Goal: Use online tool/utility: Utilize a website feature to perform a specific function

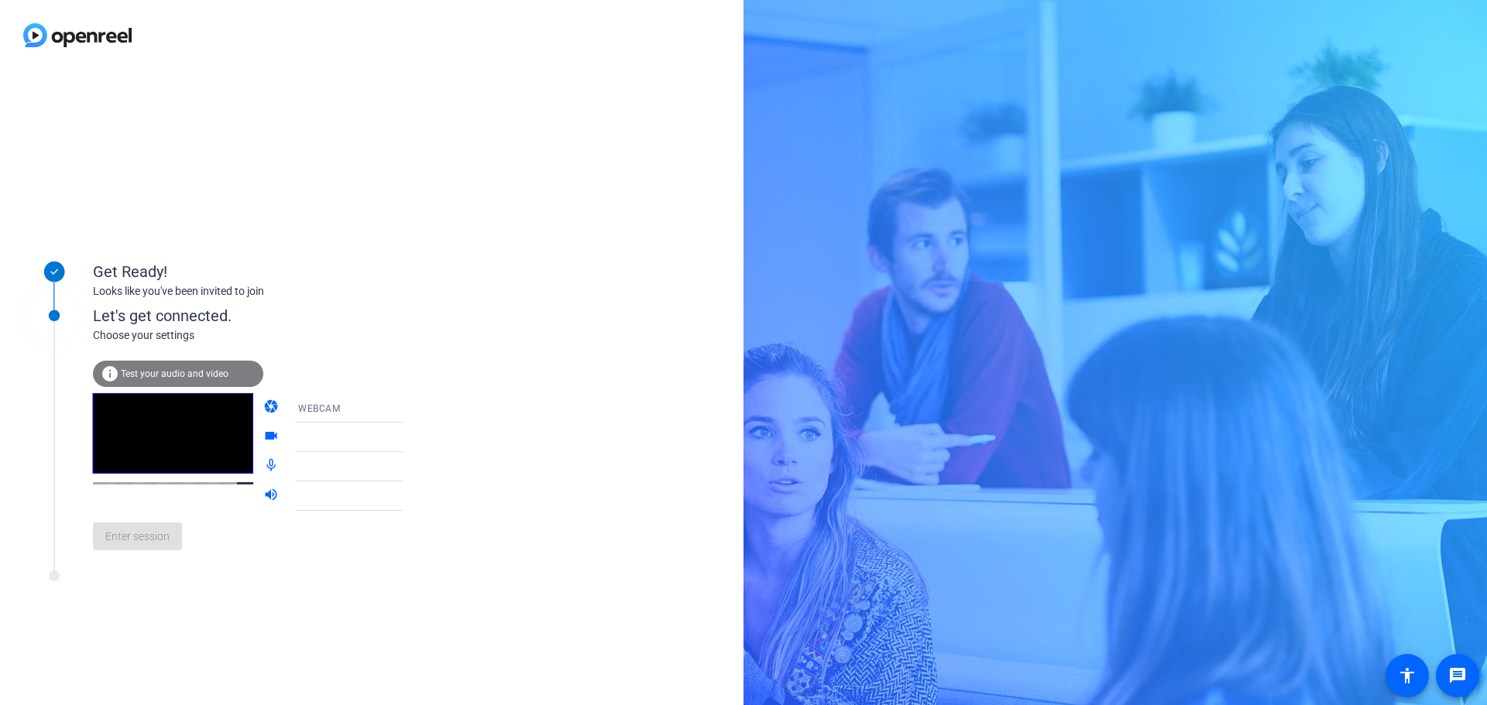
click at [150, 370] on span "Test your audio and video" at bounding box center [175, 374] width 108 height 11
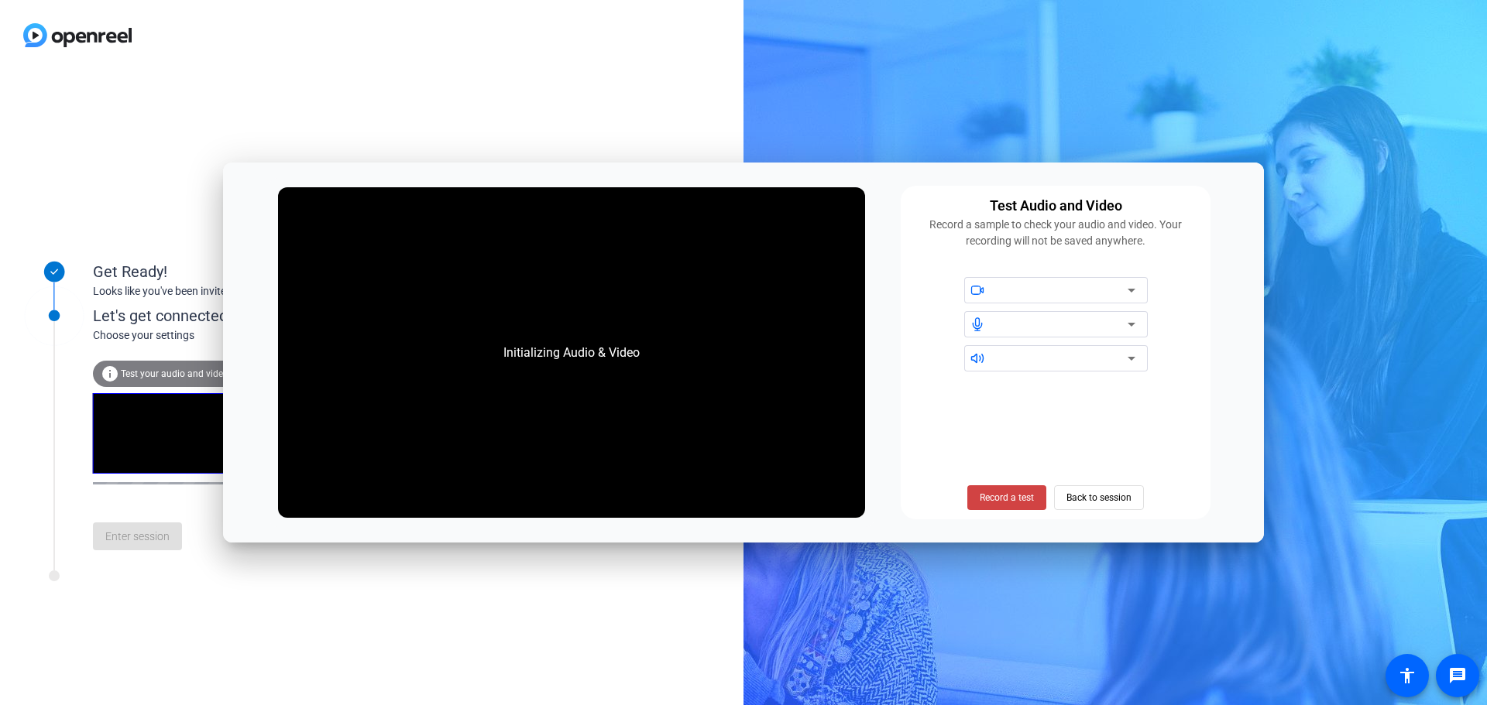
click at [1140, 290] on div at bounding box center [1055, 290] width 183 height 26
click at [1136, 291] on icon at bounding box center [1131, 290] width 19 height 19
click at [1229, 385] on div "Initializing Audio & Video Test Audio and Video Record a sample to check your a…" at bounding box center [743, 353] width 1041 height 380
click at [1138, 330] on icon at bounding box center [1131, 324] width 19 height 19
click at [1130, 322] on icon at bounding box center [1131, 324] width 19 height 19
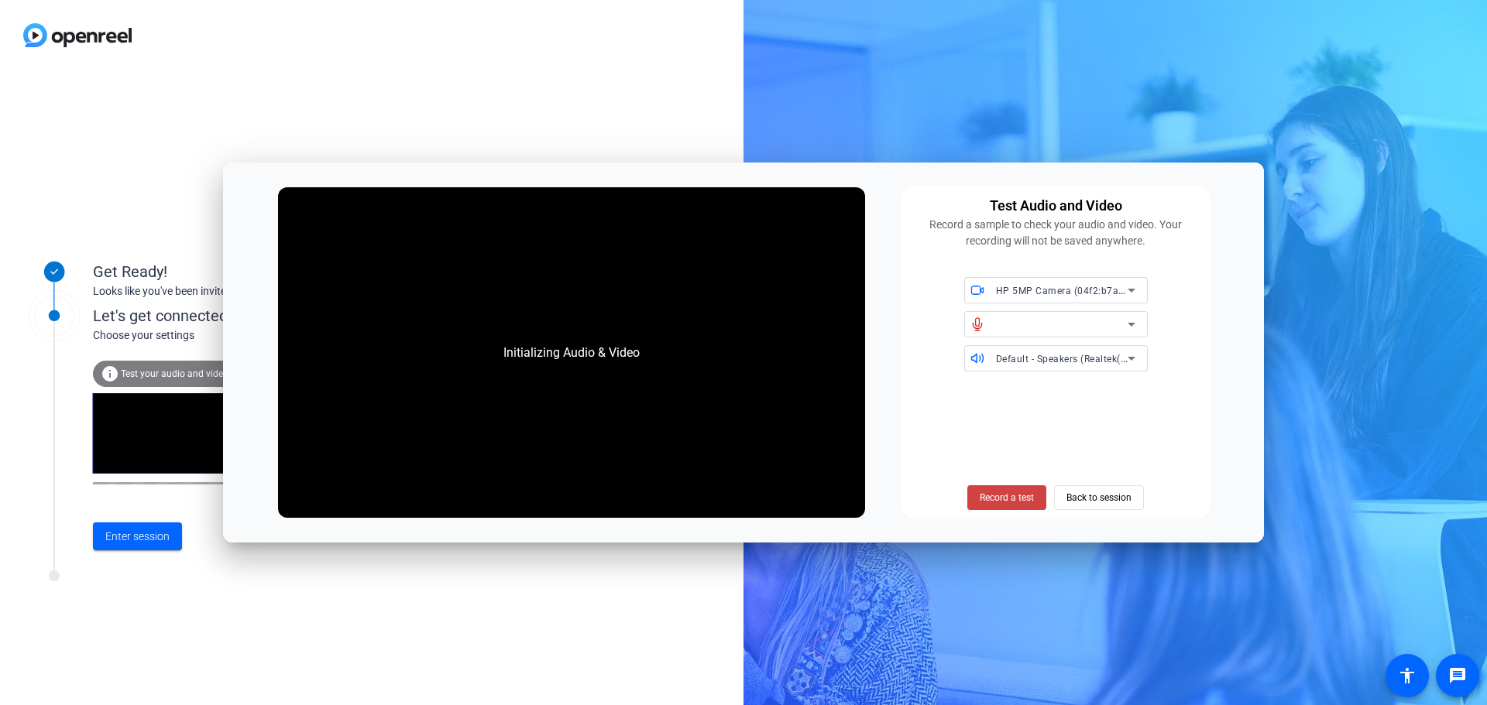
click at [1206, 359] on div "Test Audio and Video Record a sample to check your audio and video. Your record…" at bounding box center [1055, 353] width 310 height 334
click at [1133, 323] on icon at bounding box center [1131, 324] width 19 height 19
click at [1083, 435] on div "Record a test Back to session" at bounding box center [1055, 447] width 291 height 126
drag, startPoint x: 279, startPoint y: 173, endPoint x: 266, endPoint y: 372, distance: 198.6
click at [266, 372] on div "Initializing Audio & Video Test Audio and Video Record a sample to check your a…" at bounding box center [743, 353] width 1041 height 380
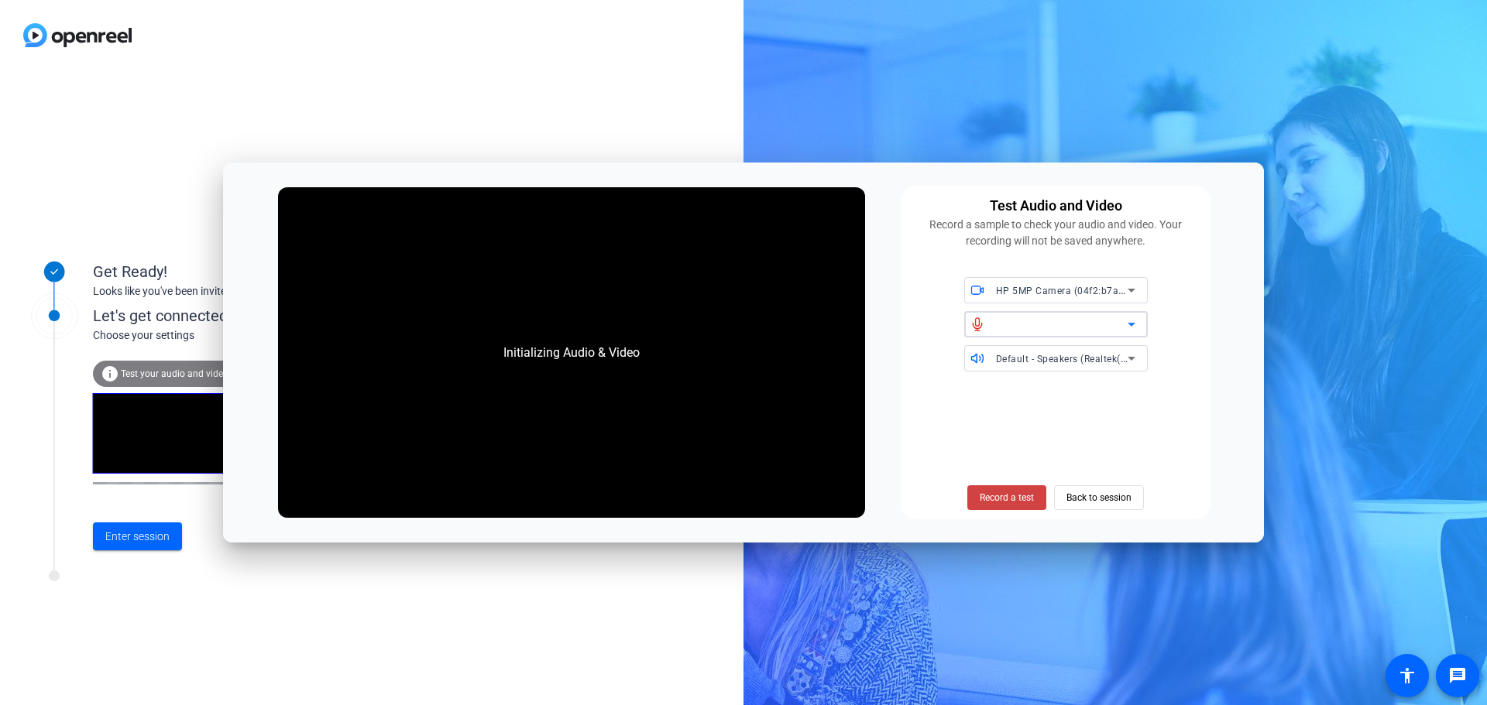
click at [1136, 328] on icon at bounding box center [1131, 324] width 19 height 19
click at [1109, 485] on span "Back to session" at bounding box center [1098, 497] width 65 height 29
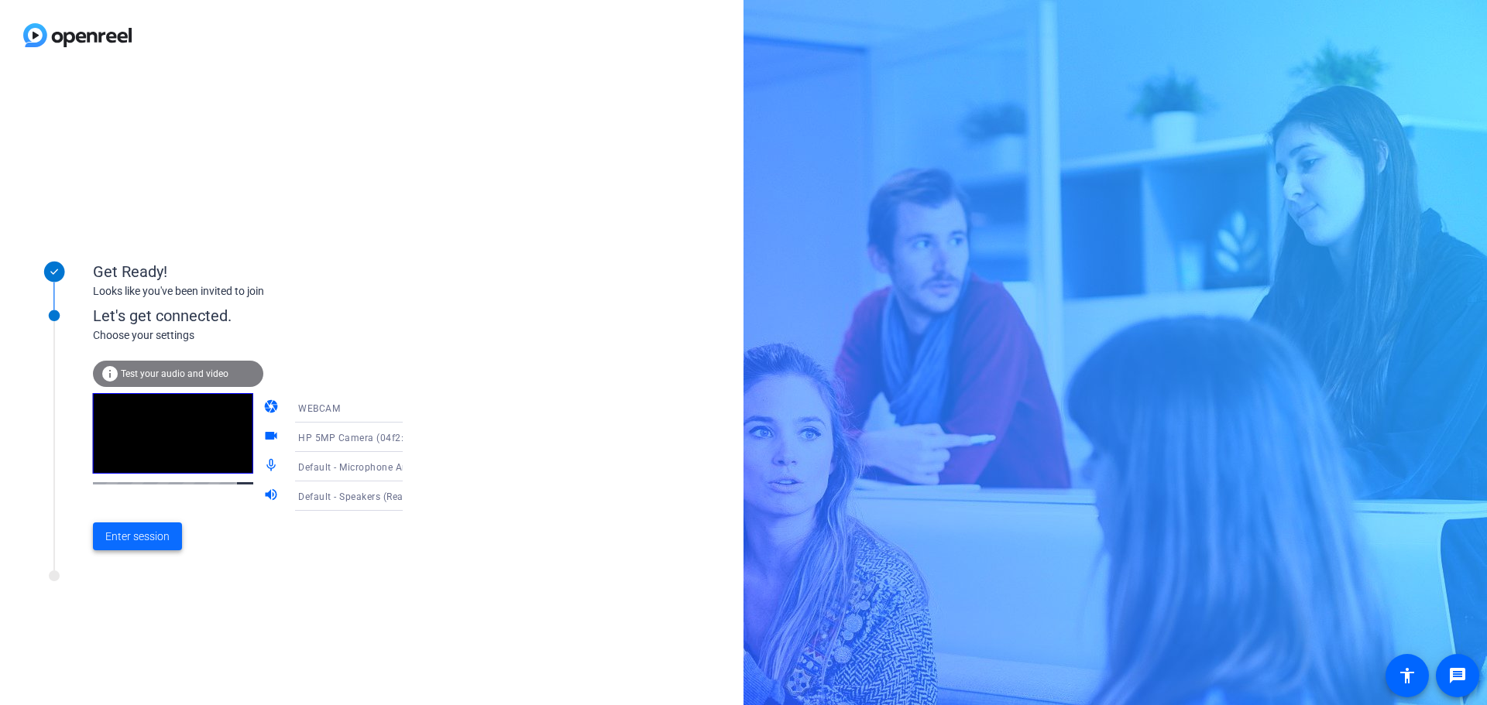
click at [137, 542] on span "Enter session" at bounding box center [137, 537] width 64 height 16
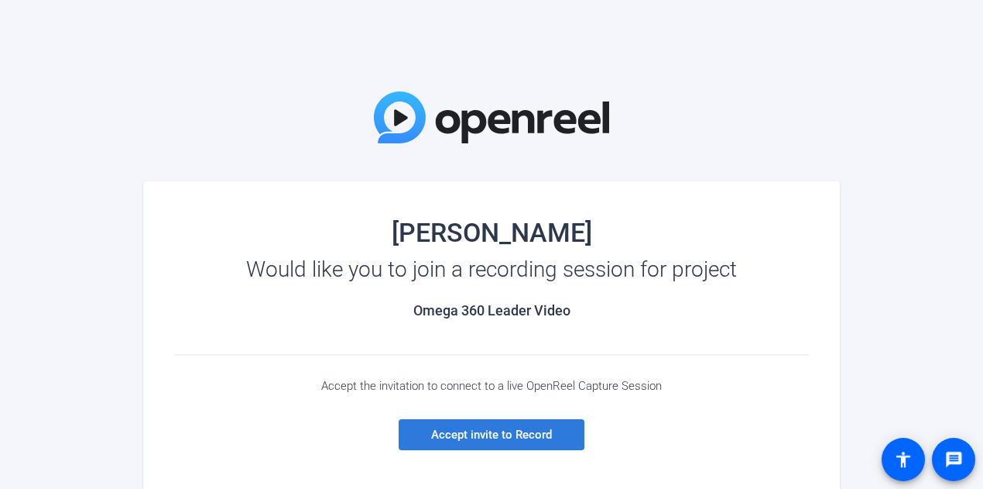
click at [478, 444] on span at bounding box center [492, 434] width 186 height 37
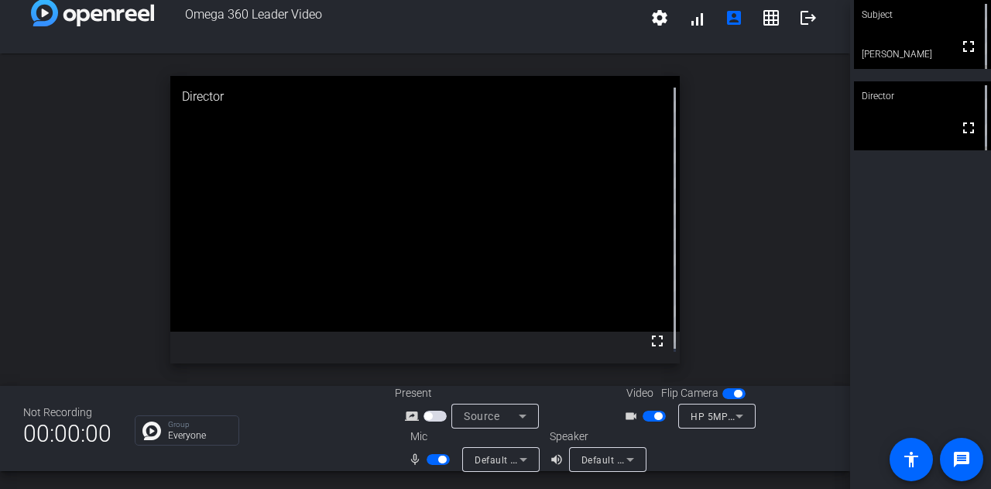
scroll to position [14, 0]
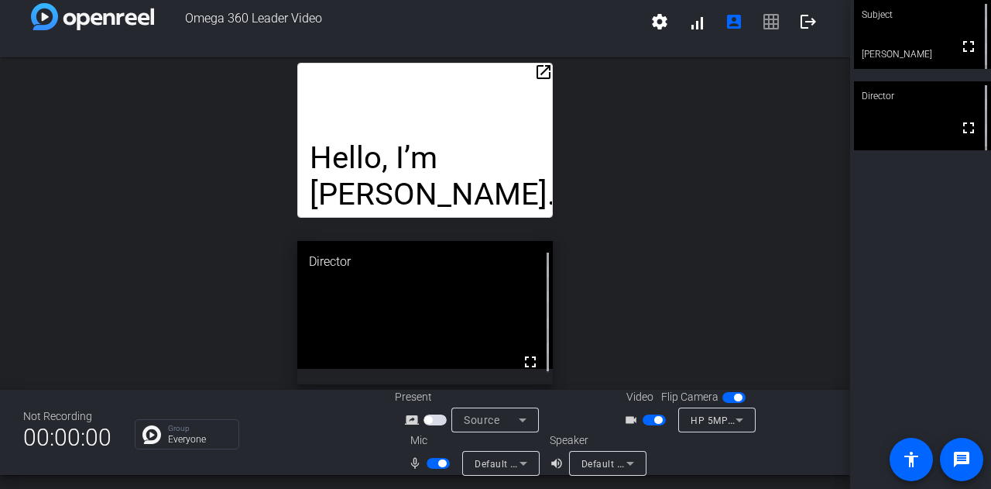
click at [538, 71] on mat-icon "open_in_new" at bounding box center [543, 72] width 19 height 19
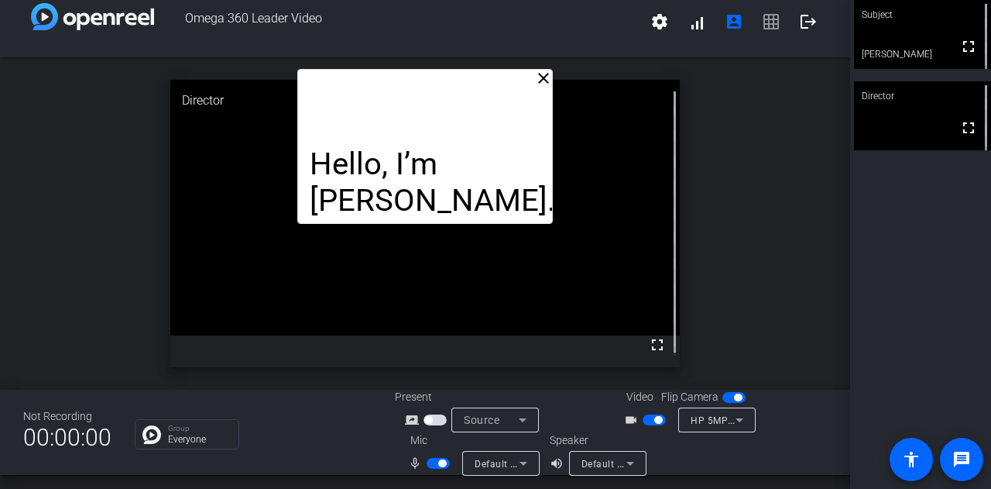
click at [532, 225] on video at bounding box center [425, 207] width 510 height 255
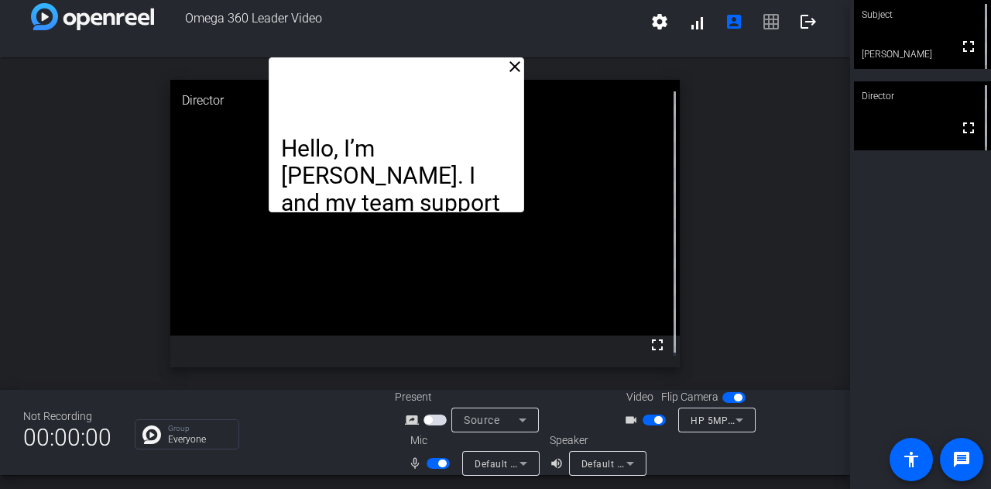
drag, startPoint x: 459, startPoint y: 105, endPoint x: 432, endPoint y: 94, distance: 29.5
click at [432, 94] on div "Hello, I’m Dave Brown. I and my team support our Quote to Order tools known ove…" at bounding box center [396, 134] width 255 height 155
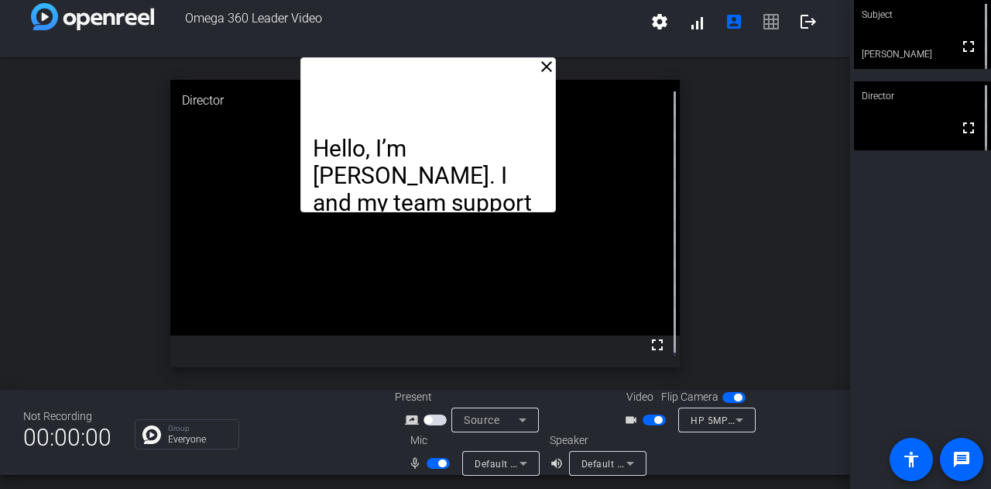
drag, startPoint x: 432, startPoint y: 105, endPoint x: 462, endPoint y: 87, distance: 35.1
click at [462, 87] on div "Hello, I’m Dave Brown. I and my team support our Quote to Order tools known ove…" at bounding box center [427, 134] width 255 height 155
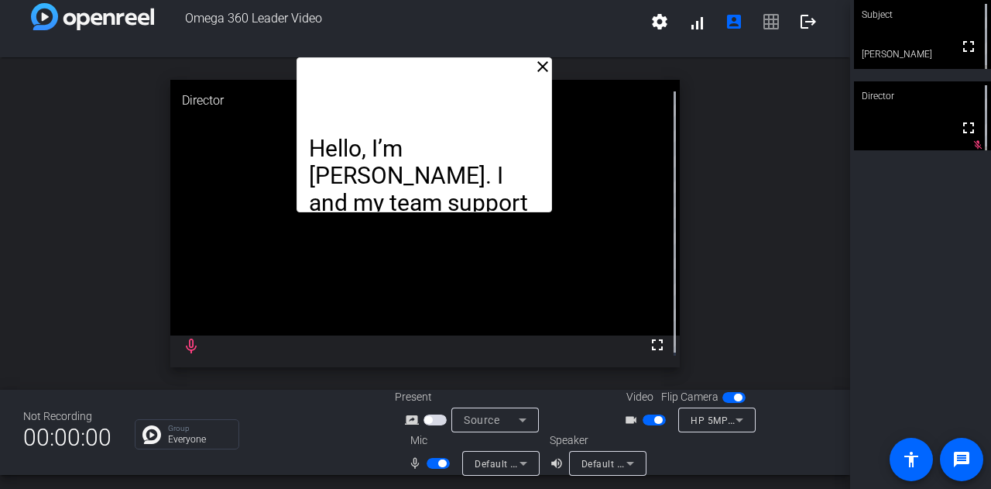
drag, startPoint x: 462, startPoint y: 87, endPoint x: 458, endPoint y: 70, distance: 16.7
click at [458, 135] on p "Hello, I’m Dave Brown. I and my team support our Quote to Order tools known ove…" at bounding box center [424, 244] width 230 height 218
